Goal: Task Accomplishment & Management: Manage account settings

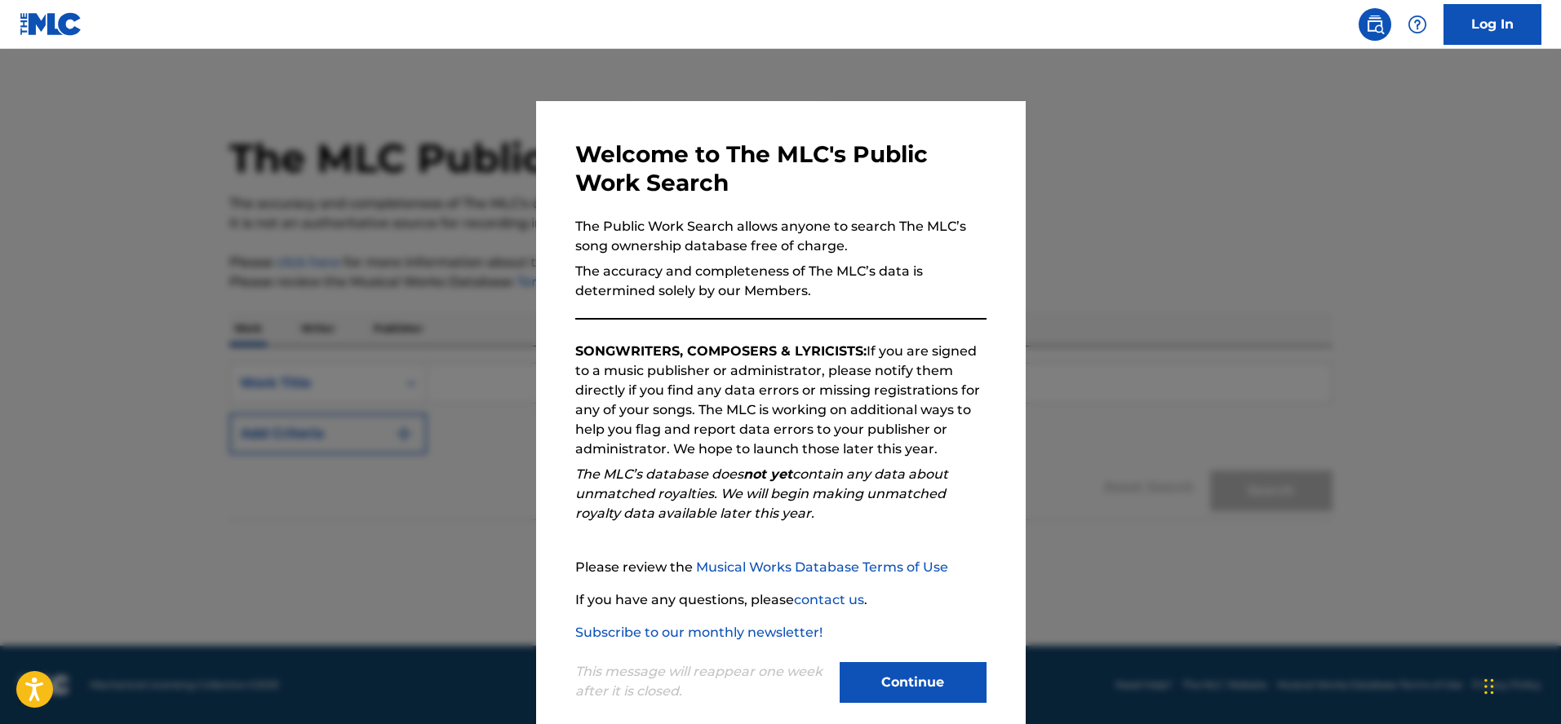
click at [935, 680] on button "Continue" at bounding box center [912, 682] width 147 height 41
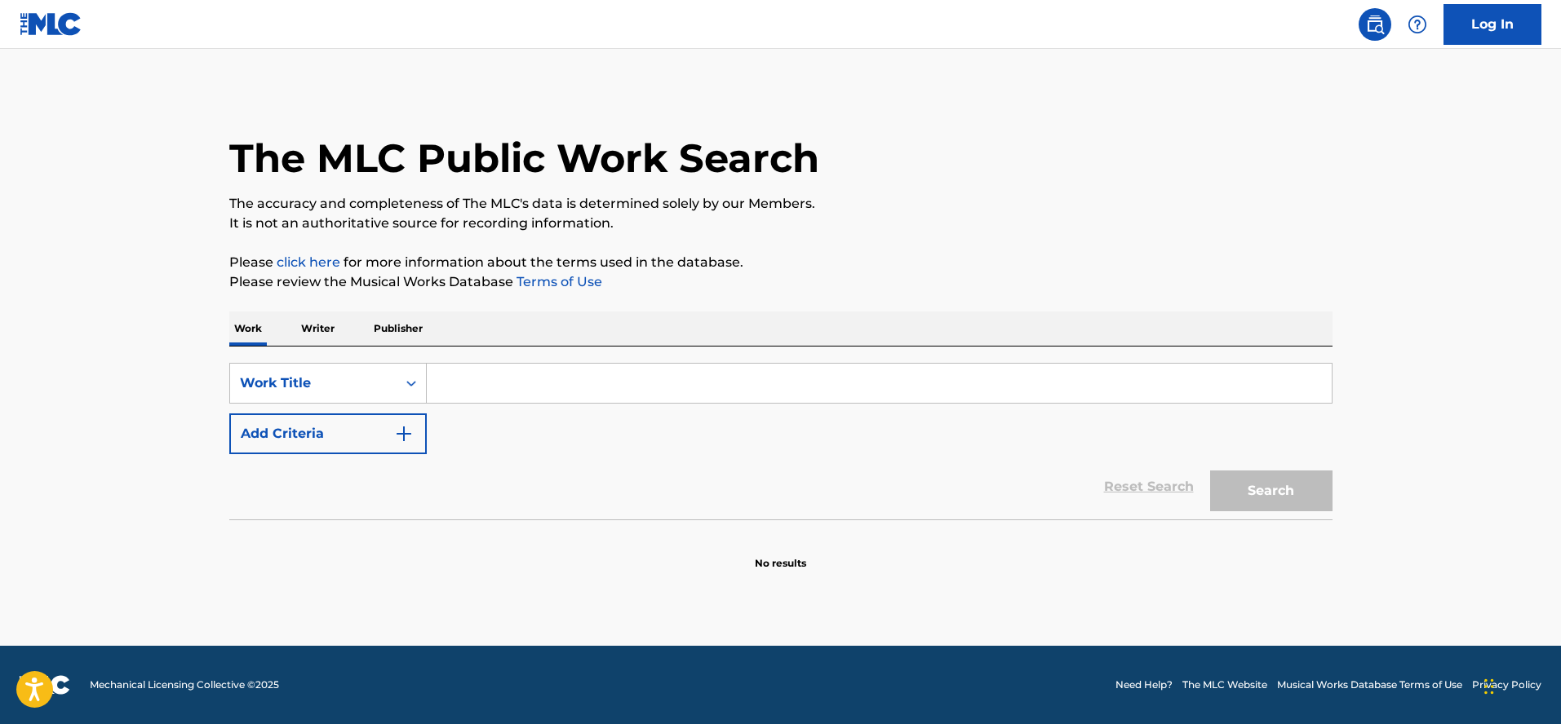
click at [1490, 21] on link "Log In" at bounding box center [1492, 24] width 98 height 41
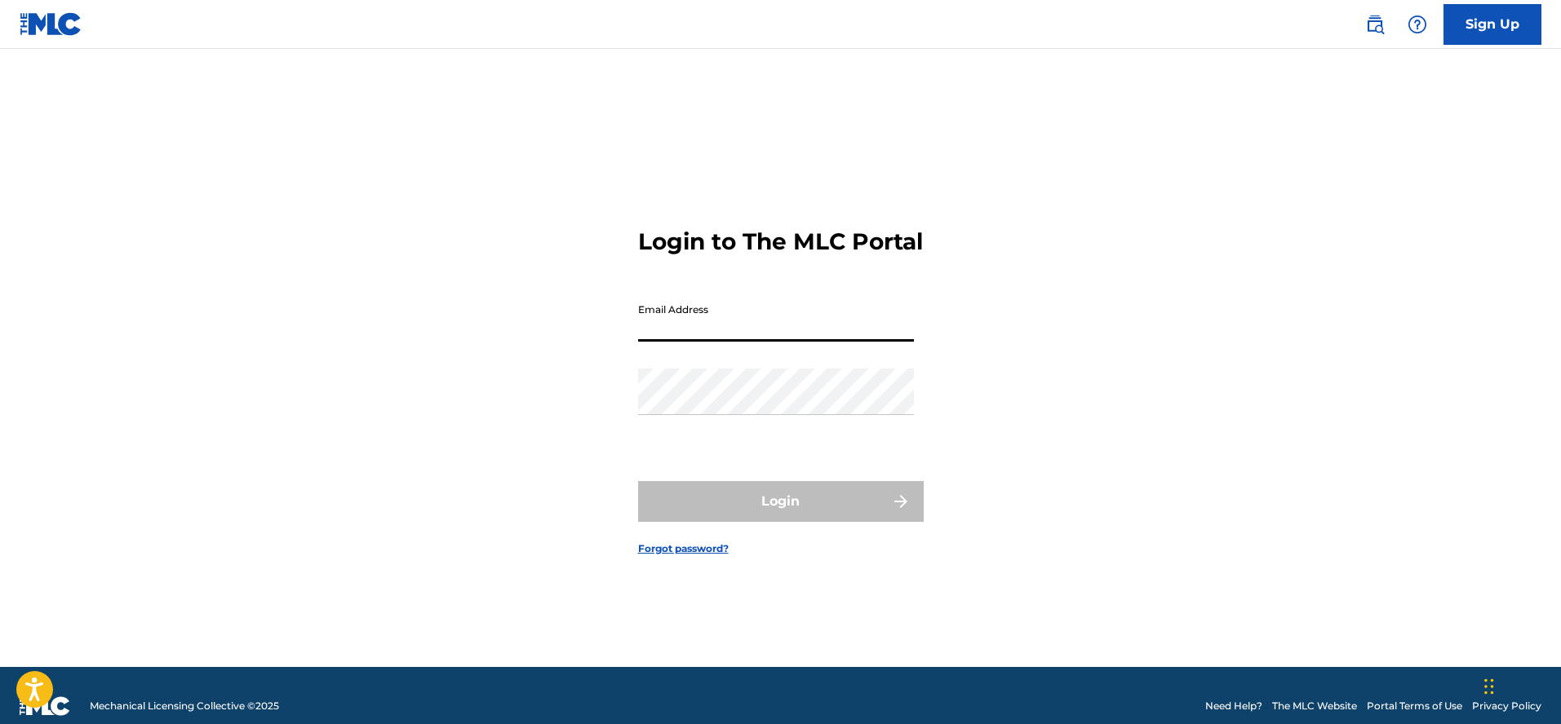
click at [777, 326] on input "Email Address" at bounding box center [776, 318] width 276 height 47
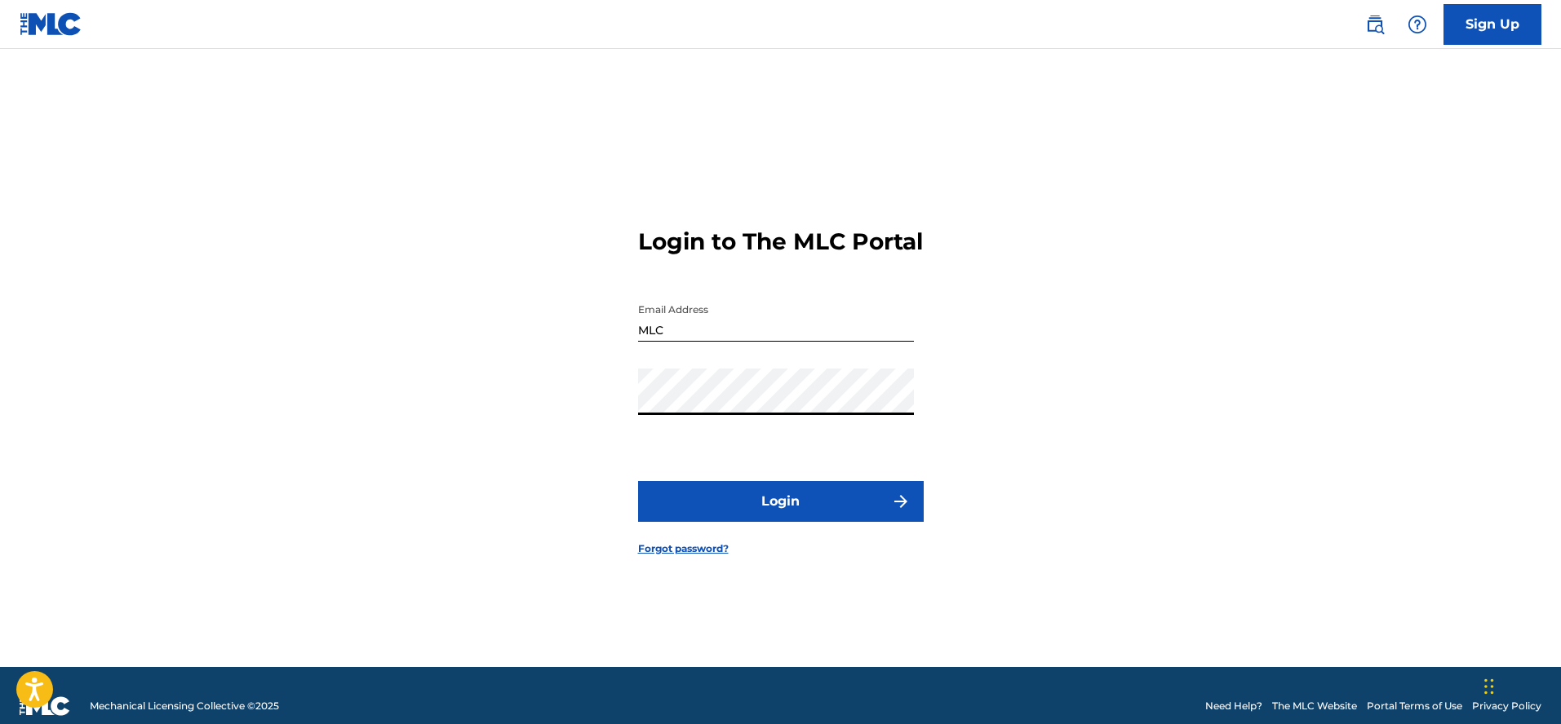
click at [796, 507] on button "Login" at bounding box center [781, 501] width 286 height 41
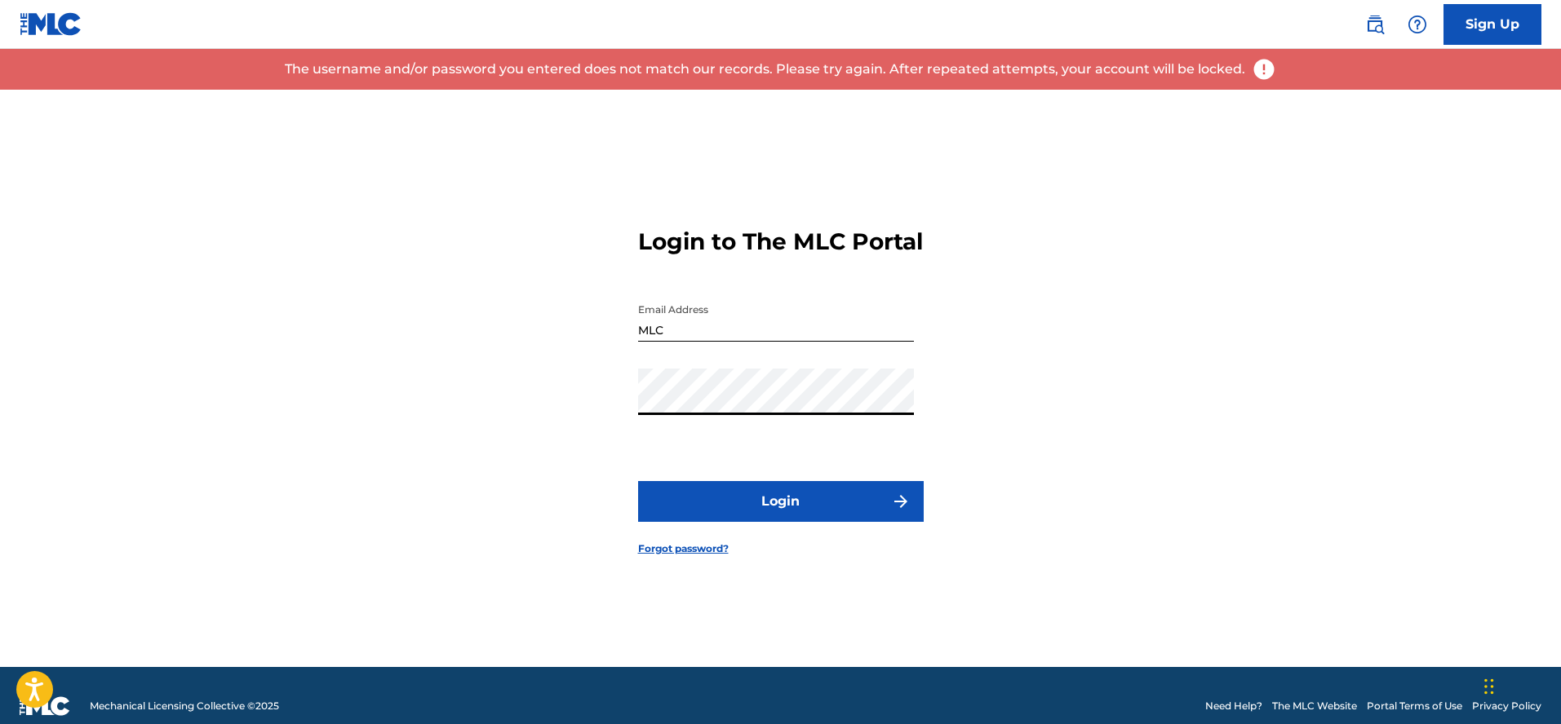
type input "[EMAIL_ADDRESS][DOMAIN_NAME]"
click at [791, 518] on button "Login" at bounding box center [781, 501] width 286 height 41
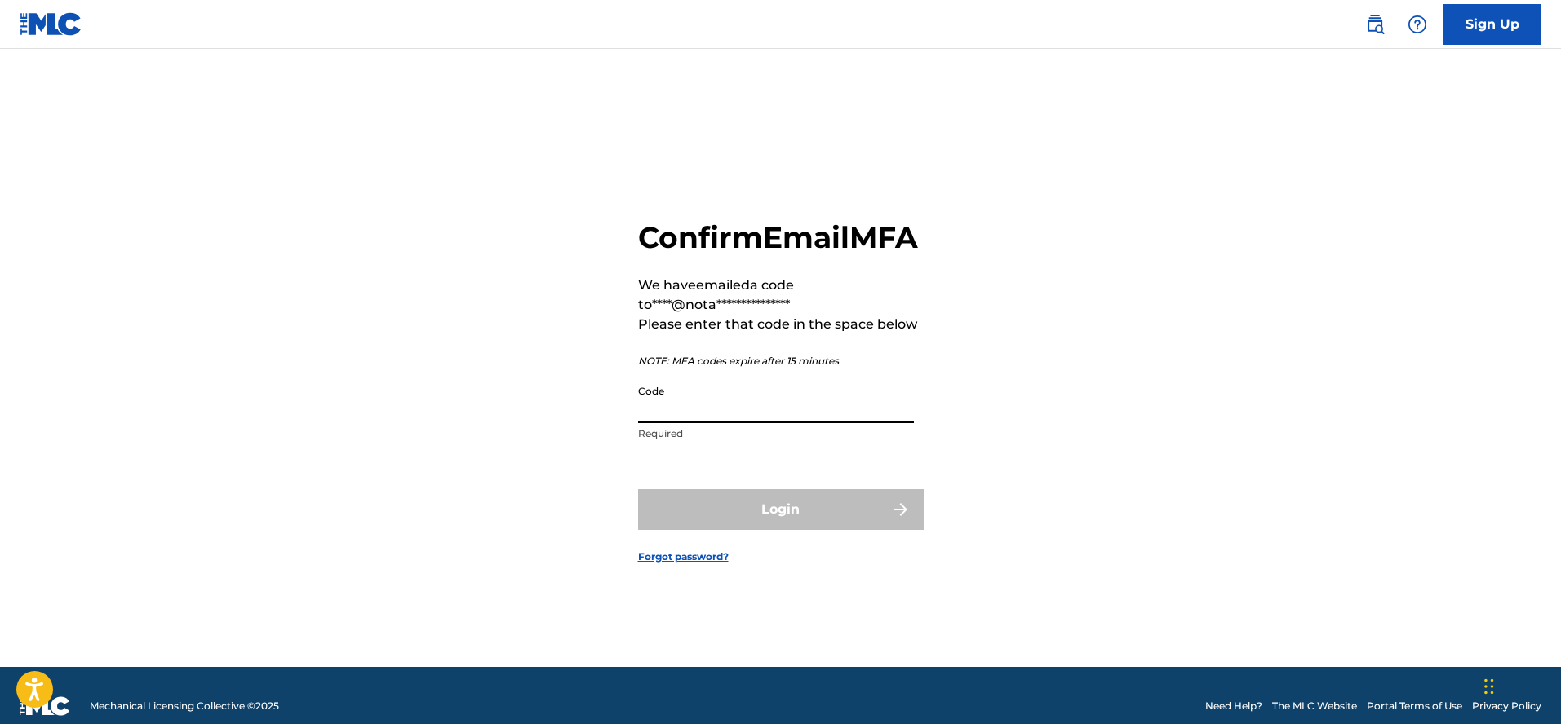
click at [728, 423] on input "Code" at bounding box center [776, 400] width 276 height 47
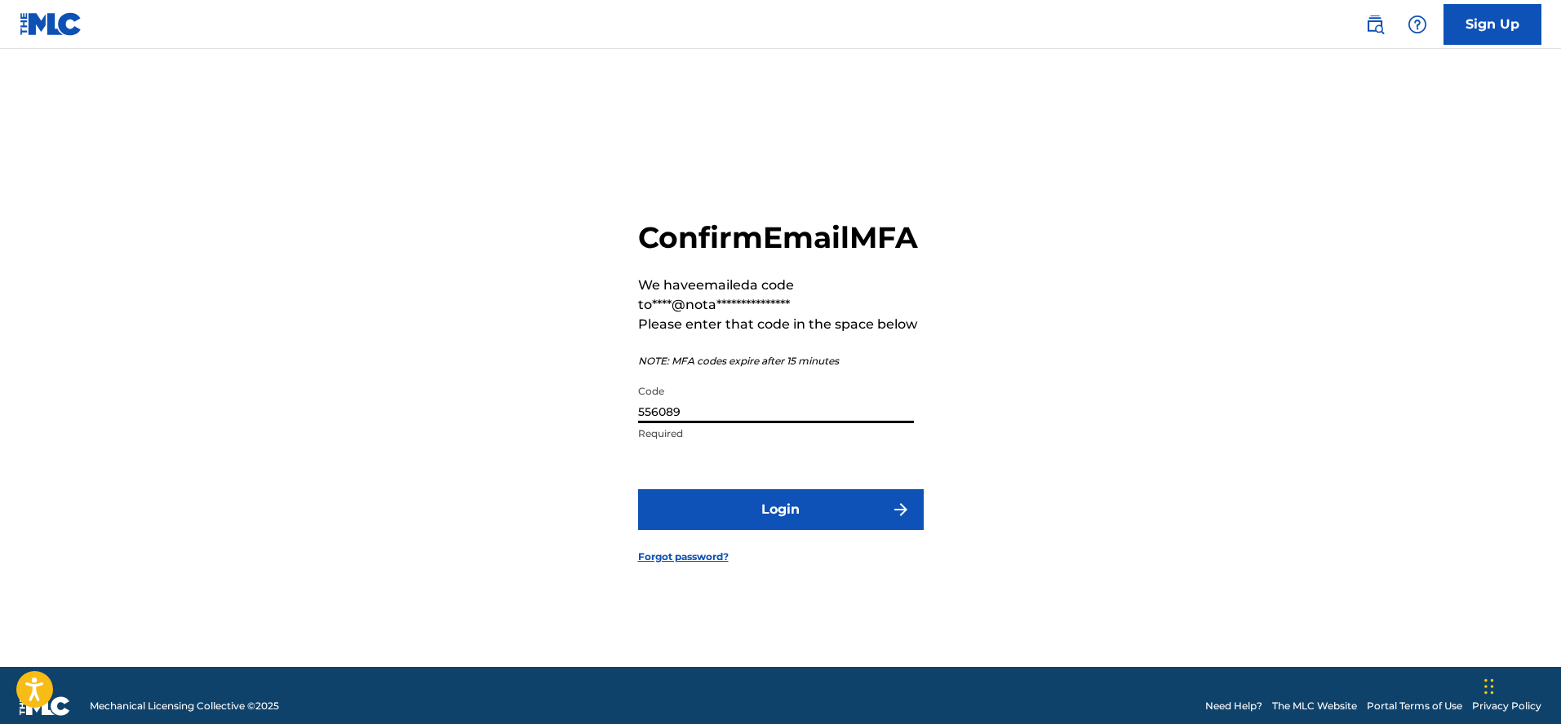
type input "556089"
click at [741, 525] on button "Login" at bounding box center [781, 509] width 286 height 41
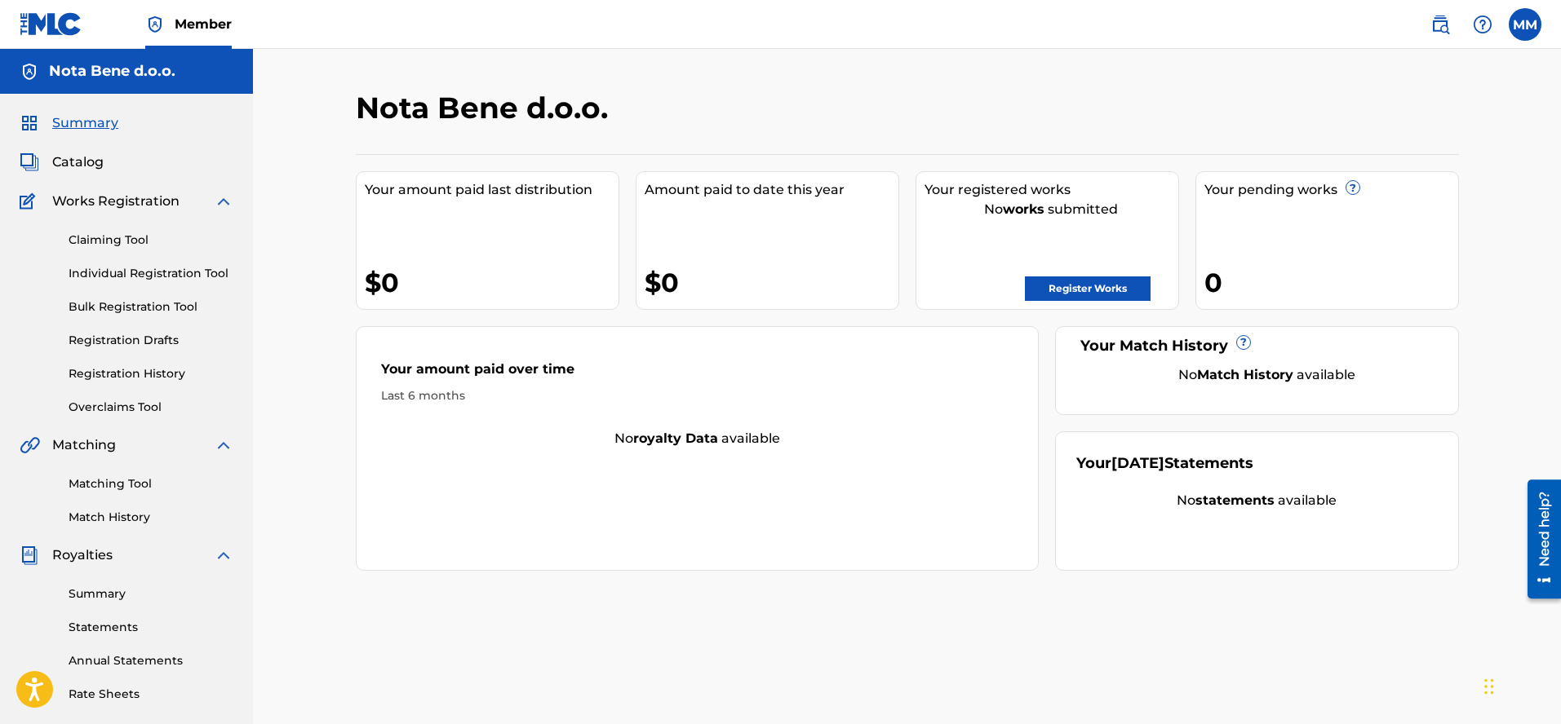
click at [1516, 29] on label at bounding box center [1524, 24] width 33 height 33
click at [1525, 24] on input "MM [PERSON_NAME] [EMAIL_ADDRESS][DOMAIN_NAME] Notification Preferences Profile …" at bounding box center [1525, 24] width 0 height 0
click at [1357, 232] on p "Log out" at bounding box center [1367, 231] width 38 height 15
click at [1525, 24] on input "MM [PERSON_NAME] [EMAIL_ADDRESS][DOMAIN_NAME] Notification Preferences Profile …" at bounding box center [1525, 24] width 0 height 0
